Goal: Task Accomplishment & Management: Manage account settings

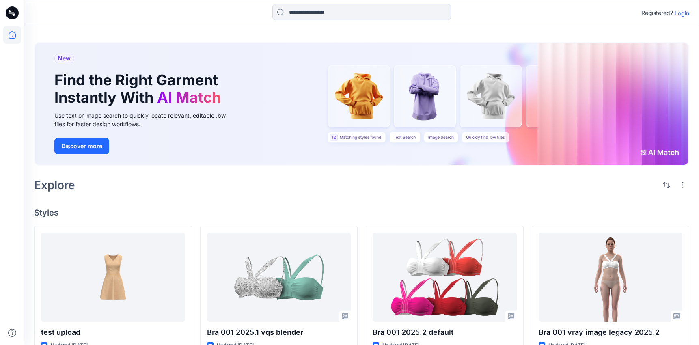
click at [678, 17] on p "Login" at bounding box center [682, 13] width 15 height 9
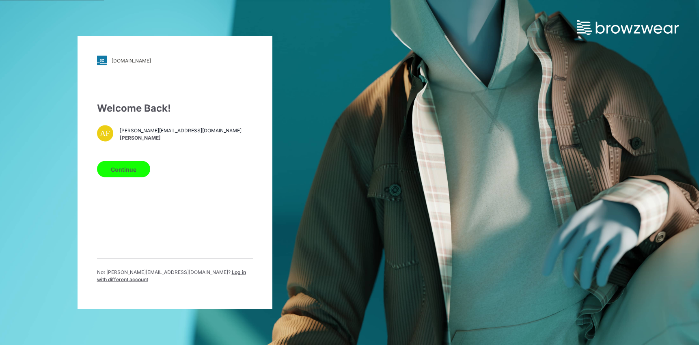
click at [119, 168] on button "Continue" at bounding box center [123, 169] width 53 height 16
click at [118, 177] on button "Continue" at bounding box center [123, 169] width 53 height 16
click at [118, 175] on button "Continue" at bounding box center [123, 169] width 53 height 16
